Goal: Task Accomplishment & Management: Use online tool/utility

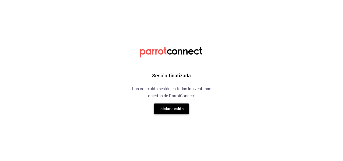
click at [179, 111] on button "Iniciar sesión" at bounding box center [171, 109] width 35 height 11
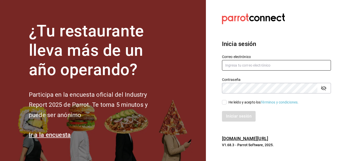
type input "gerencia@dominioncondesa.com"
click at [223, 101] on input "He leído y acepto los Términos y condiciones." at bounding box center [224, 102] width 5 height 5
checkbox input "true"
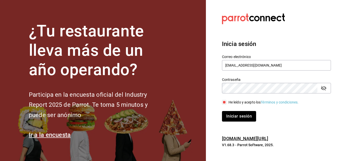
drag, startPoint x: 231, startPoint y: 116, endPoint x: 229, endPoint y: 116, distance: 2.5
click at [232, 117] on button "Iniciar sesión" at bounding box center [239, 116] width 34 height 11
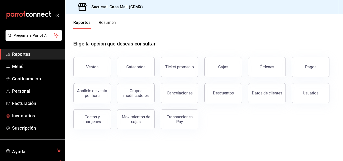
click at [27, 113] on span "Inventarios" at bounding box center [36, 115] width 49 height 7
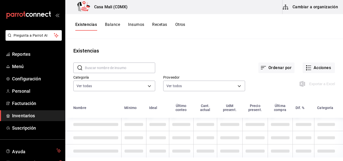
click at [91, 68] on input "text" at bounding box center [120, 68] width 70 height 10
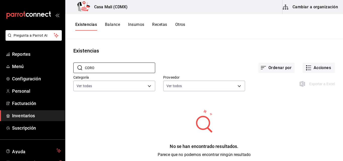
type input "CORONA"
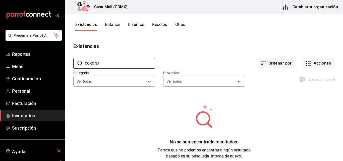
scroll to position [12, 0]
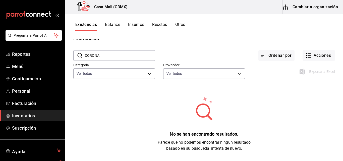
click at [161, 22] on div "Existencias Balance Insumos Recetas Otros" at bounding box center [204, 26] width 278 height 25
click at [163, 22] on div "Existencias Balance Insumos Recetas Otros" at bounding box center [204, 26] width 278 height 25
click at [161, 24] on button "Recetas" at bounding box center [159, 26] width 15 height 9
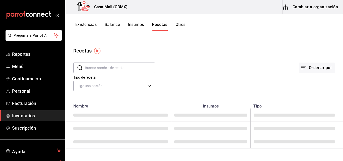
click at [105, 70] on input "text" at bounding box center [120, 68] width 70 height 10
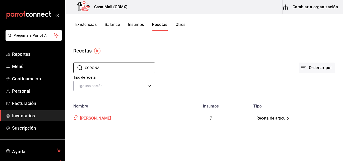
type input "CORONA"
click at [89, 118] on div "[PERSON_NAME]" at bounding box center [94, 118] width 33 height 8
